Goal: Task Accomplishment & Management: Manage account settings

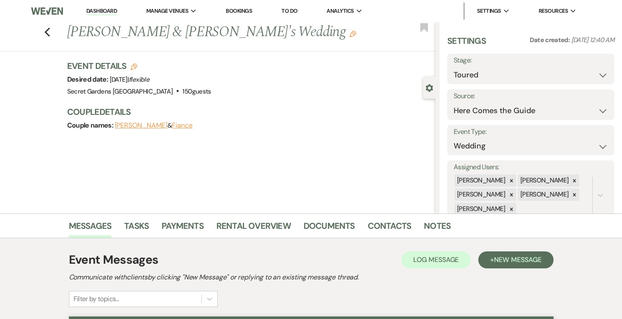
select select "5"
select select "4"
click at [108, 11] on link "Dashboard" at bounding box center [101, 11] width 31 height 8
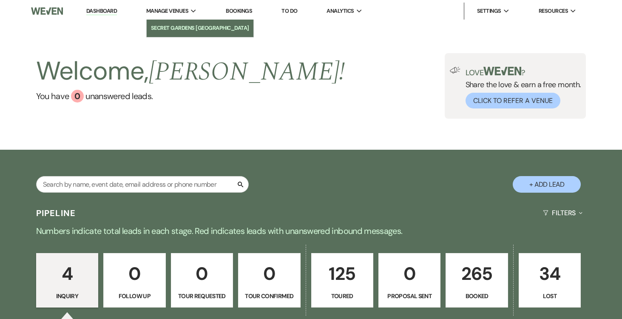
click at [173, 21] on link "Secret Gardens [GEOGRAPHIC_DATA]" at bounding box center [200, 28] width 107 height 17
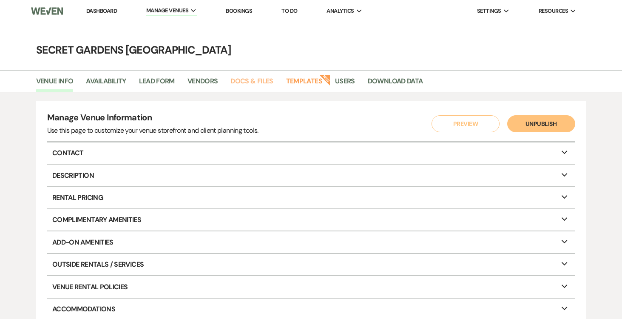
scroll to position [27, 0]
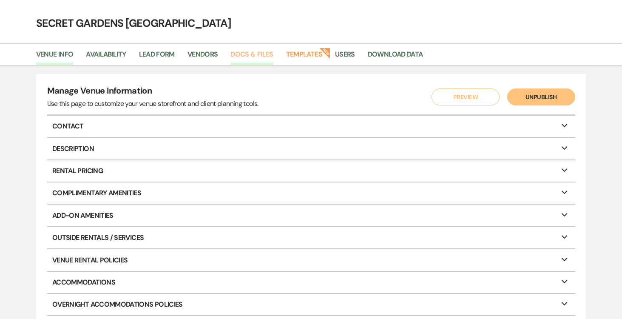
click at [258, 51] on link "Docs & Files" at bounding box center [251, 57] width 42 height 16
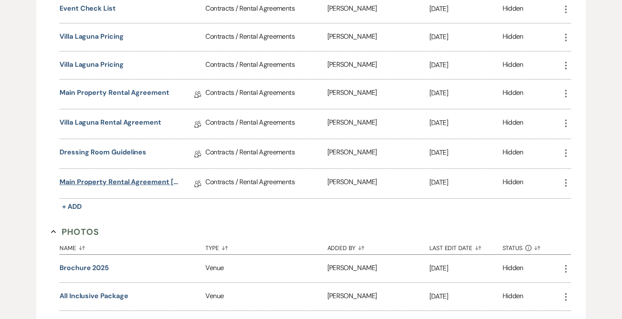
scroll to position [246, 0]
click at [104, 181] on link "Main Property Rental Agreement [DATE]" at bounding box center [119, 182] width 121 height 13
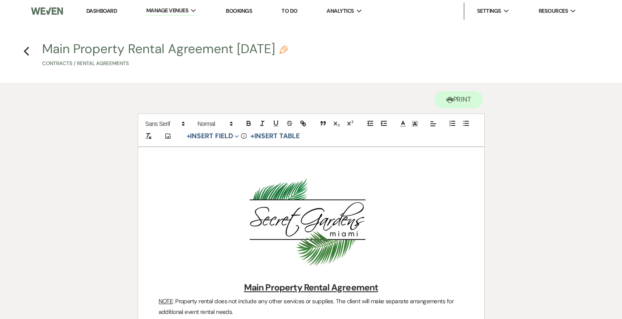
click at [98, 9] on link "Dashboard" at bounding box center [101, 10] width 31 height 7
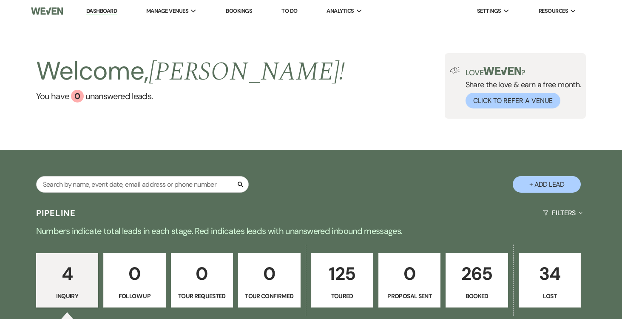
click at [466, 271] on p "265" at bounding box center [476, 273] width 51 height 28
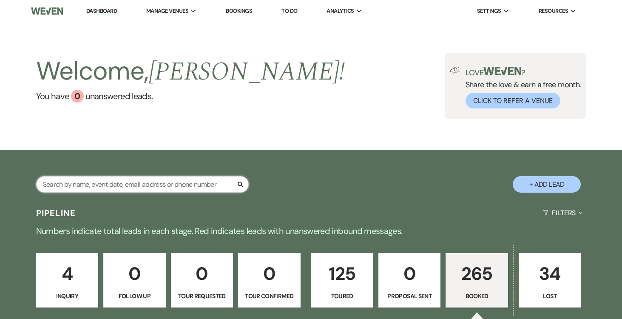
click at [172, 185] on input "text" at bounding box center [142, 184] width 212 height 17
type input "ce"
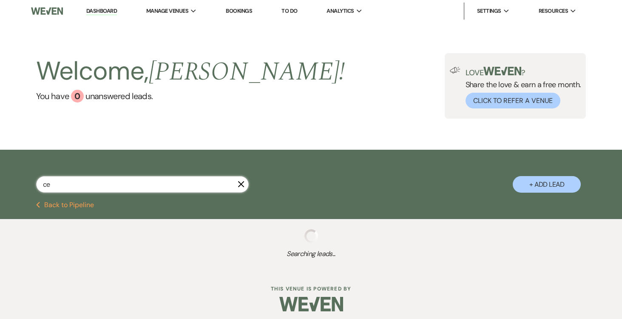
select select "5"
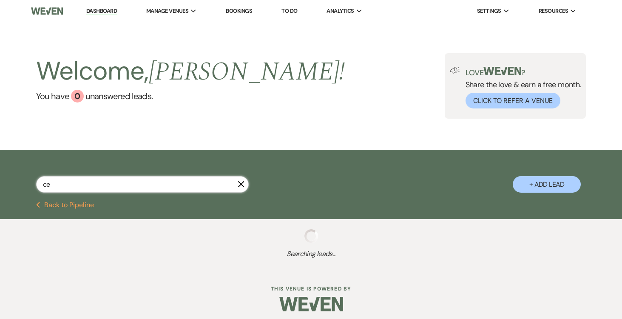
select select "5"
select select "8"
select select "11"
select select "8"
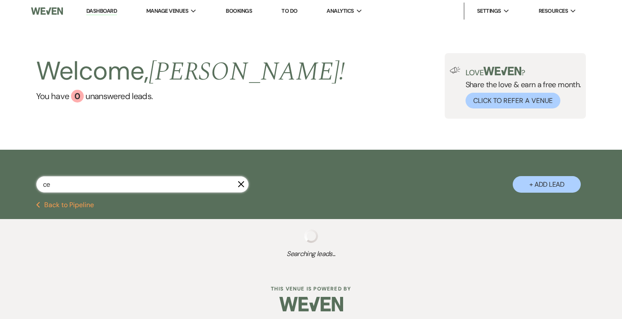
select select "11"
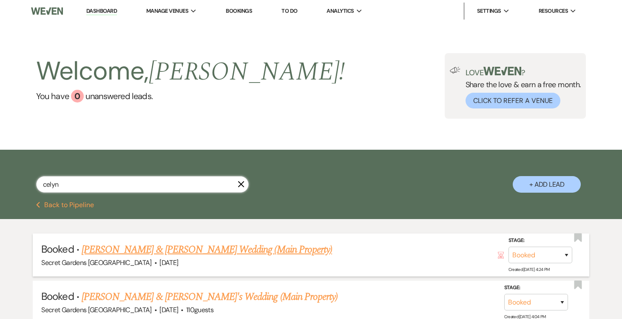
type input "celyn"
click at [123, 249] on link "[PERSON_NAME] & [PERSON_NAME] Wedding (Main Property)" at bounding box center [207, 249] width 250 height 15
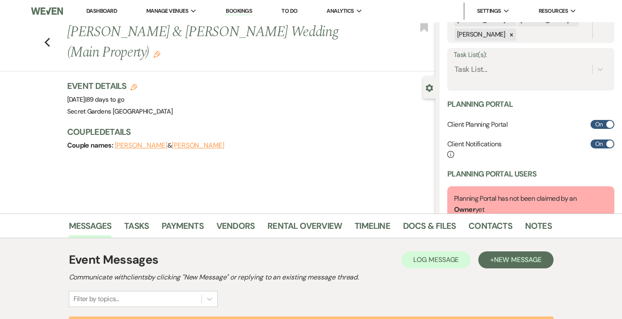
scroll to position [171, 0]
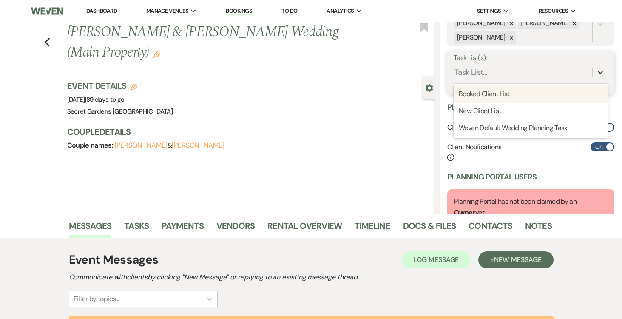
click at [600, 74] on icon at bounding box center [600, 72] width 8 height 8
click at [570, 92] on div "Booked Client List" at bounding box center [530, 93] width 154 height 17
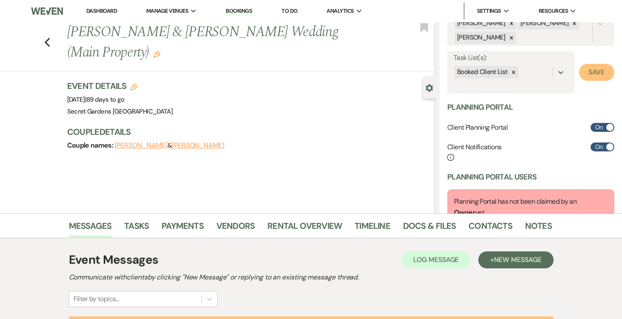
click at [599, 69] on button "Save" at bounding box center [596, 72] width 35 height 17
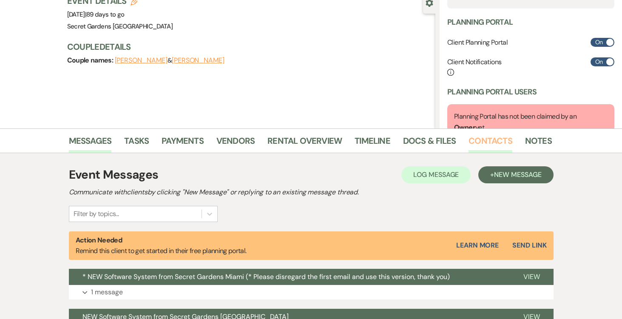
scroll to position [169, 0]
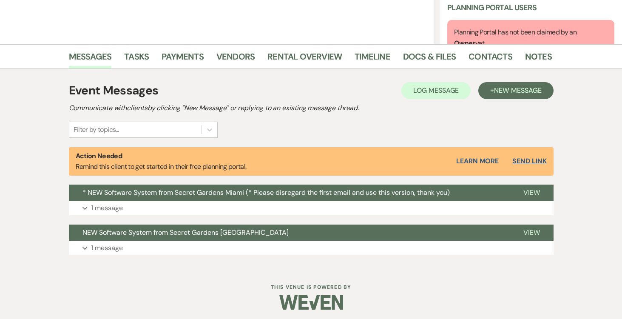
click at [534, 158] on button "Send Link" at bounding box center [529, 161] width 34 height 7
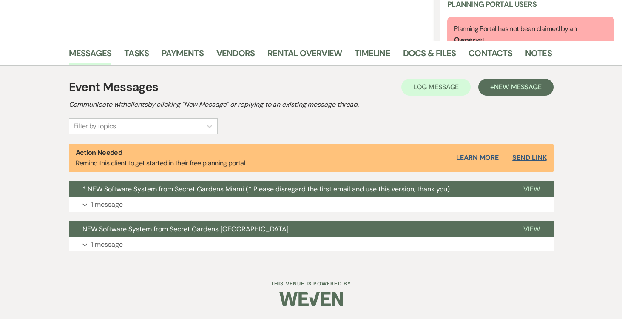
select select "14"
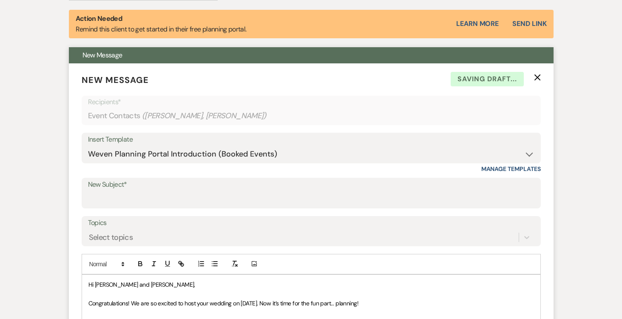
scroll to position [314, 0]
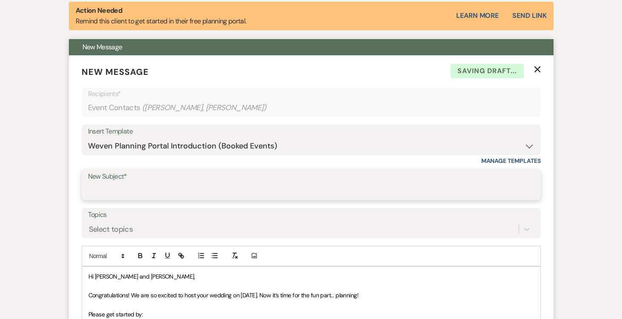
click at [154, 194] on input "New Subject*" at bounding box center [311, 191] width 446 height 17
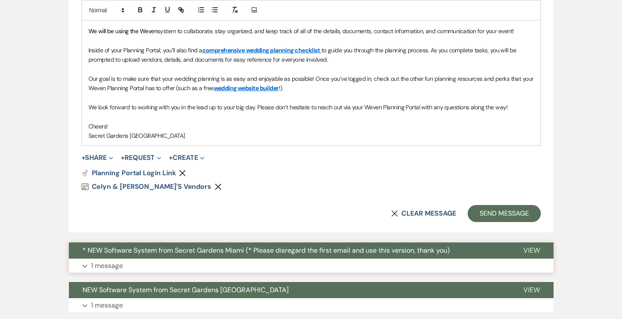
scroll to position [696, 0]
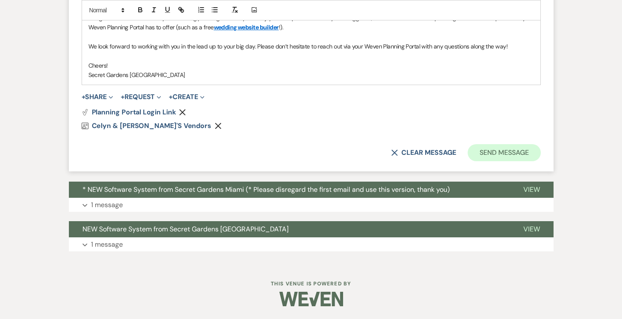
type input "Reminder- please register"
click at [491, 150] on button "Send Message" at bounding box center [503, 152] width 73 height 17
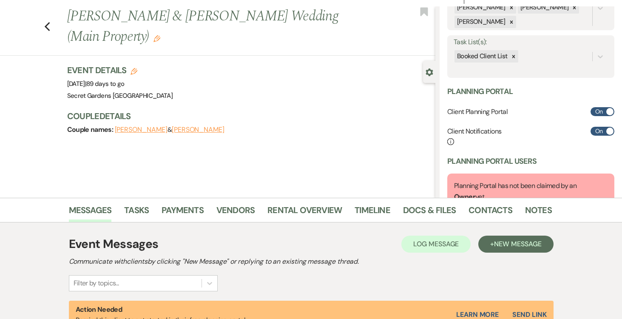
scroll to position [0, 0]
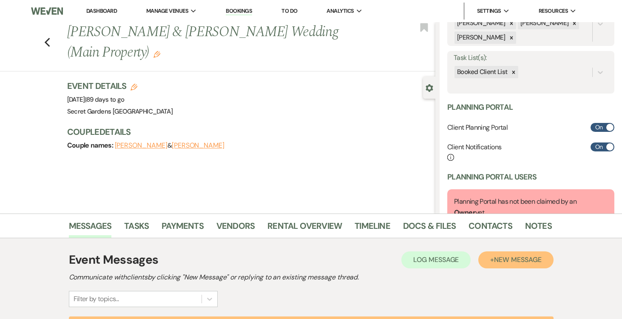
click at [525, 259] on span "New Message" at bounding box center [517, 259] width 47 height 9
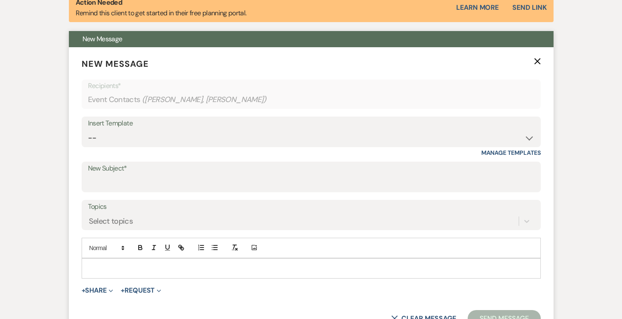
scroll to position [332, 0]
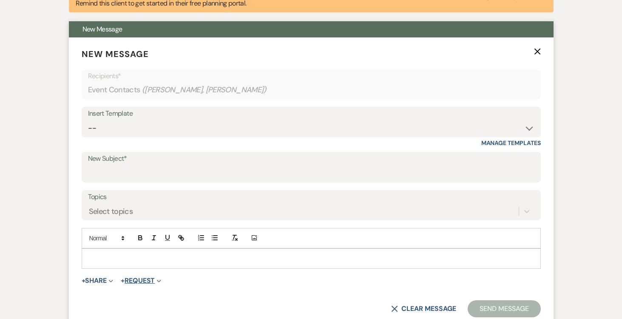
click at [143, 281] on button "+ Request Expand" at bounding box center [141, 280] width 40 height 7
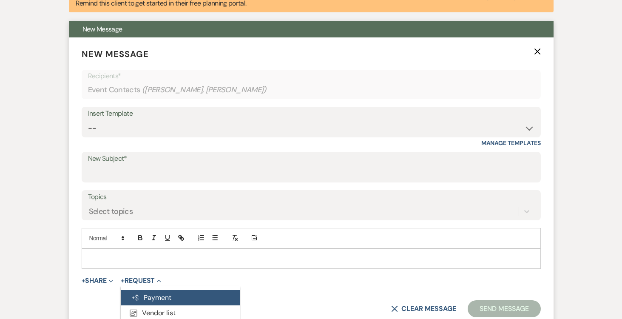
click at [144, 298] on button "Generate Payment Payment" at bounding box center [180, 297] width 119 height 15
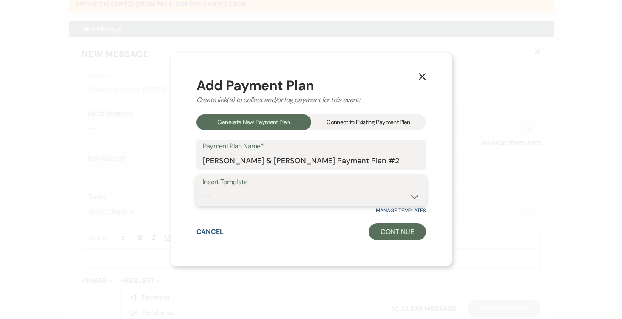
click at [415, 197] on select "-- Test Standard Payment Plan Balance Security Early Access Bridal Suite" at bounding box center [311, 196] width 217 height 17
select select "427"
click at [203, 188] on select "-- Test Standard Payment Plan Balance Security Early Access Bridal Suite" at bounding box center [311, 196] width 217 height 17
click at [403, 233] on button "Continue" at bounding box center [396, 231] width 57 height 17
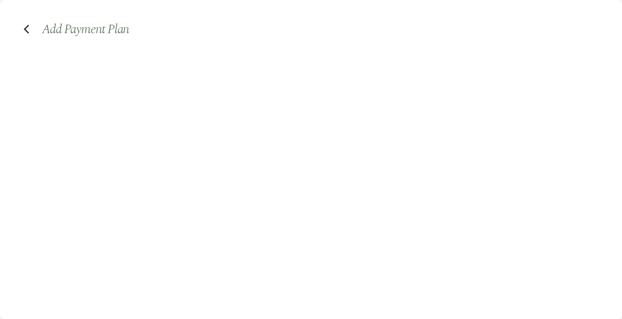
select select "2"
select select "percentage"
select select "true"
select select "client"
select select "days"
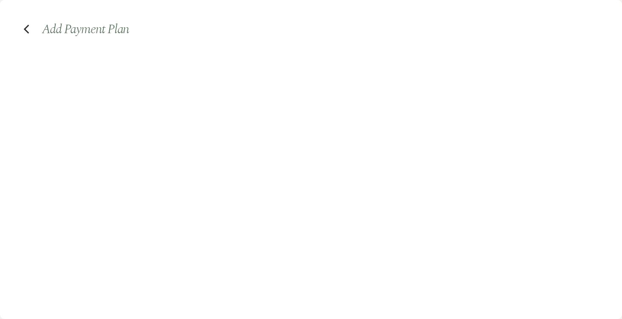
select select "afterDueDate"
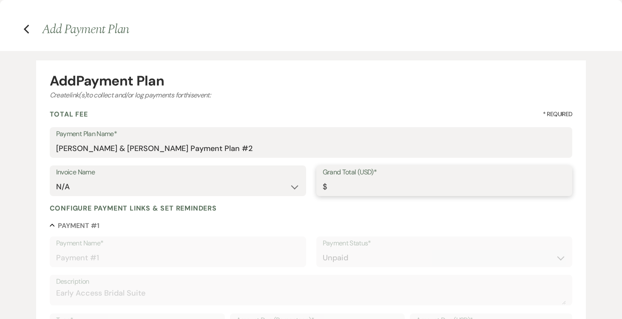
click at [379, 183] on input "Grand Total (USD)*" at bounding box center [444, 186] width 243 height 17
type input "7"
type input "7.00"
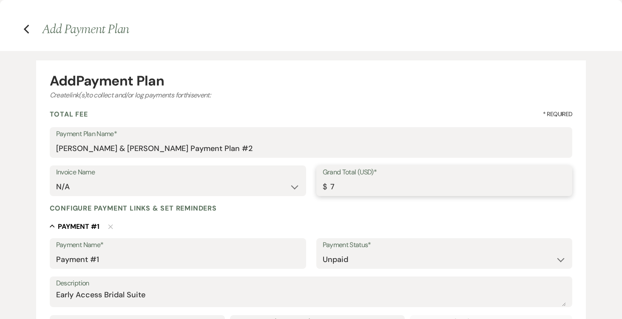
type input "76"
type input "76.00"
type input "765"
type input "765.00"
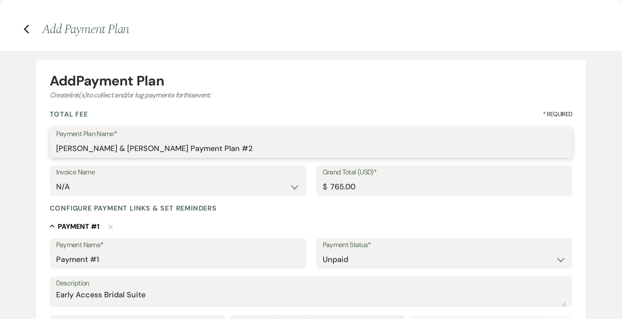
drag, startPoint x: 240, startPoint y: 146, endPoint x: 279, endPoint y: 153, distance: 39.8
click at [243, 146] on input "[PERSON_NAME] & [PERSON_NAME] Payment Plan #2" at bounding box center [311, 148] width 510 height 17
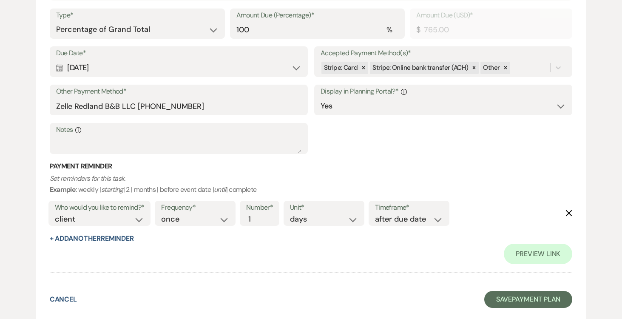
scroll to position [309, 0]
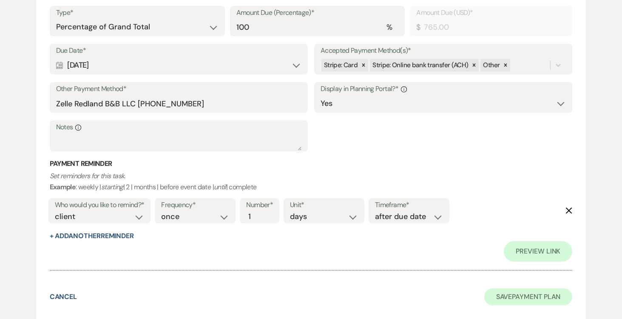
type input "[PERSON_NAME] & [PERSON_NAME] Payment Early Access Bridal Suite"
click at [544, 294] on button "Save Payment Plan" at bounding box center [528, 296] width 88 height 17
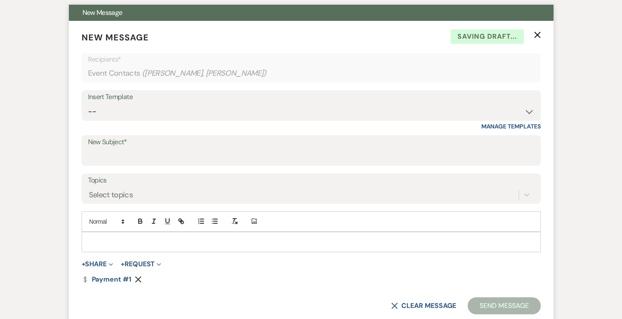
scroll to position [350, 0]
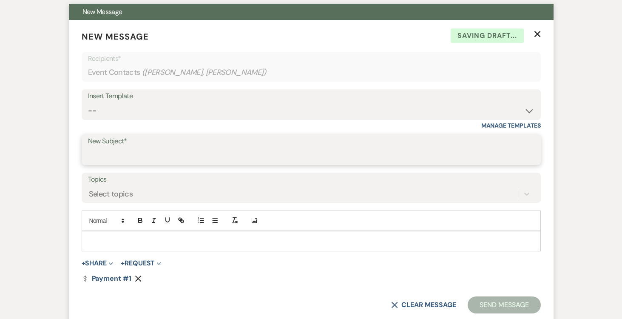
click at [210, 153] on input "New Subject*" at bounding box center [311, 155] width 446 height 17
type input "Early Access Bridal Suite Main Property"
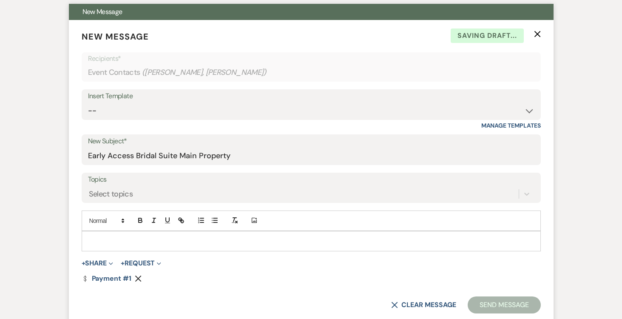
click at [124, 237] on p at bounding box center [310, 240] width 445 height 9
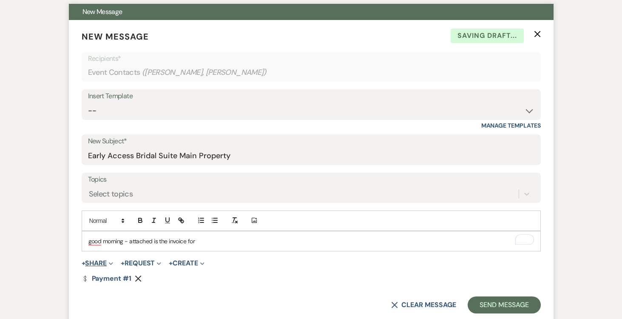
click at [92, 260] on button "+ Share Expand" at bounding box center [98, 263] width 32 height 7
click at [212, 241] on p "Good morning - attached is the invoice for" at bounding box center [310, 240] width 445 height 9
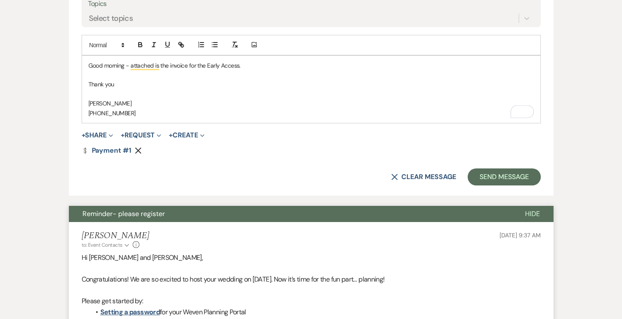
scroll to position [526, 0]
click at [513, 176] on button "Send Message" at bounding box center [503, 176] width 73 height 17
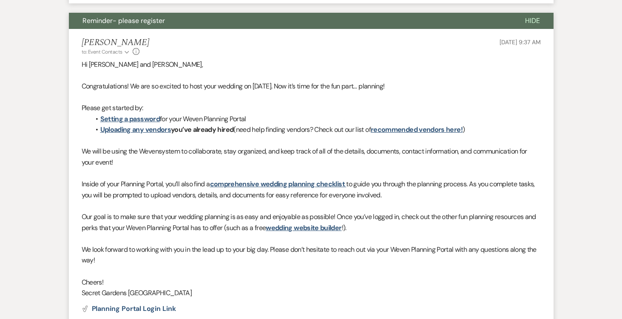
scroll to position [210, 0]
